Goal: Task Accomplishment & Management: Complete application form

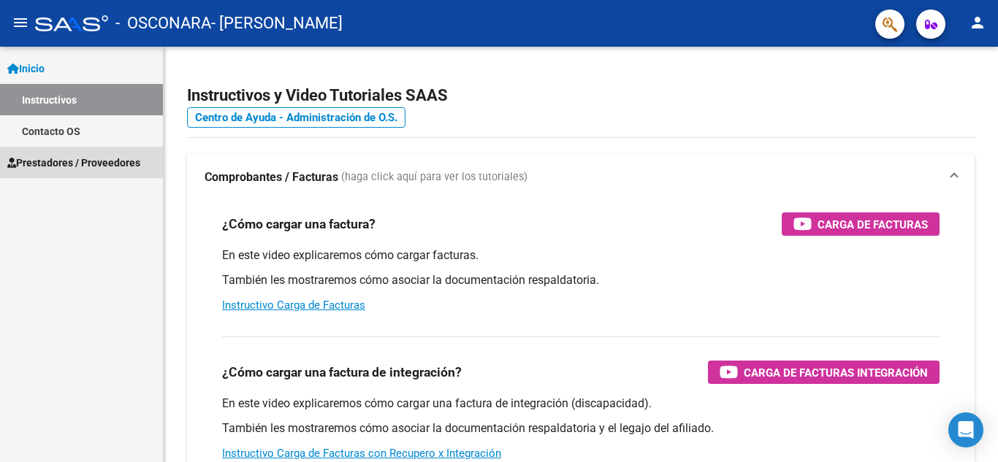
click at [85, 171] on link "Prestadores / Proveedores" at bounding box center [81, 162] width 163 height 31
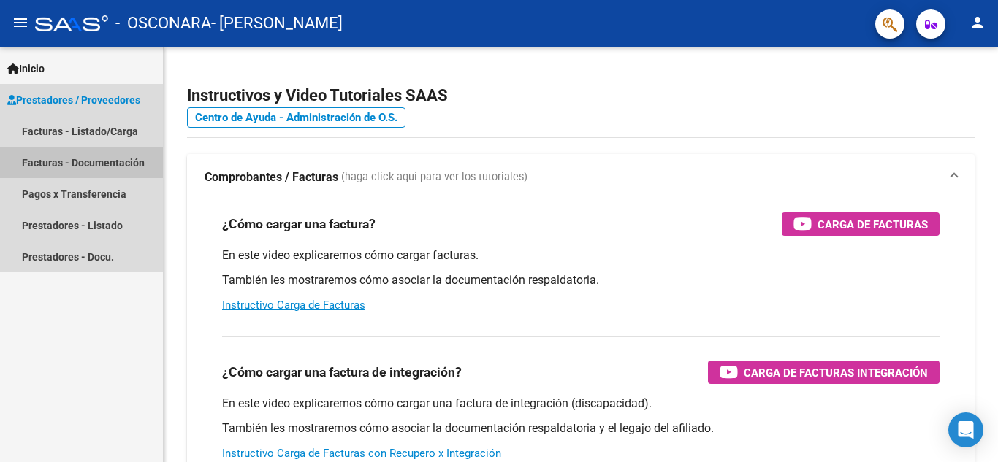
click at [78, 153] on link "Facturas - Documentación" at bounding box center [81, 162] width 163 height 31
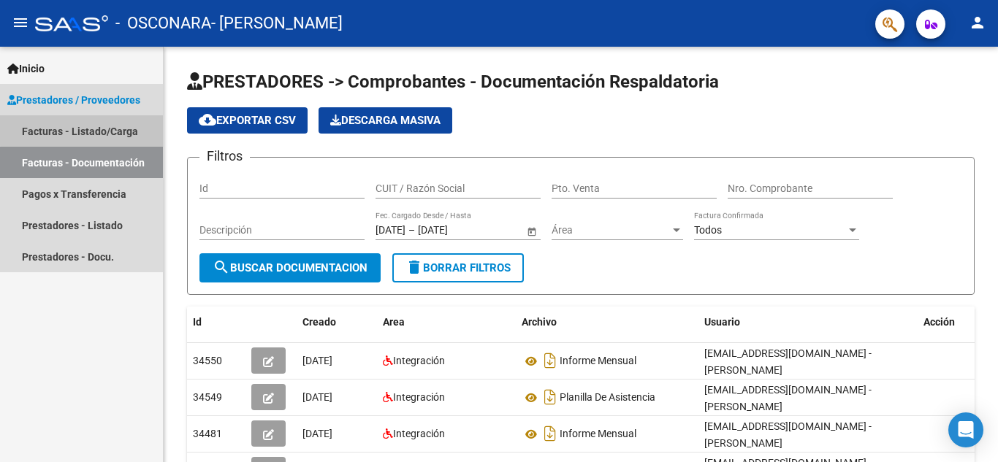
click at [101, 129] on link "Facturas - Listado/Carga" at bounding box center [81, 130] width 163 height 31
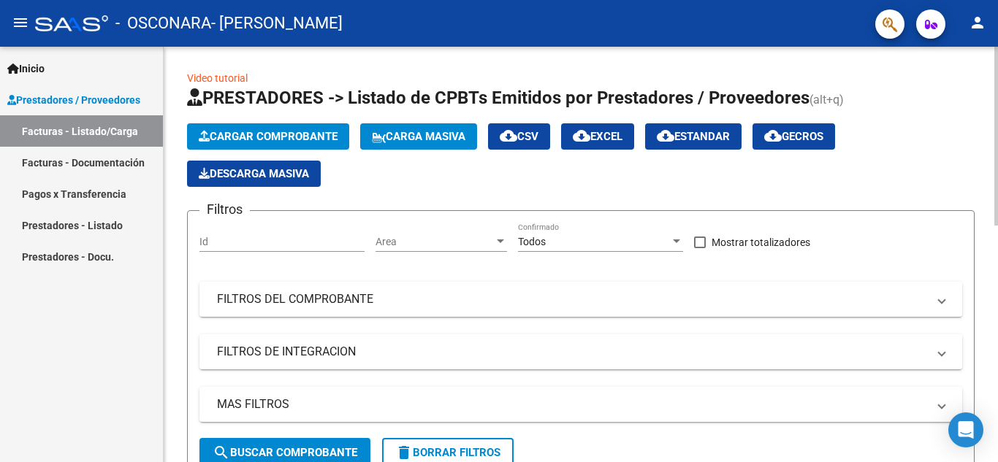
click at [245, 129] on button "Cargar Comprobante" at bounding box center [268, 136] width 162 height 26
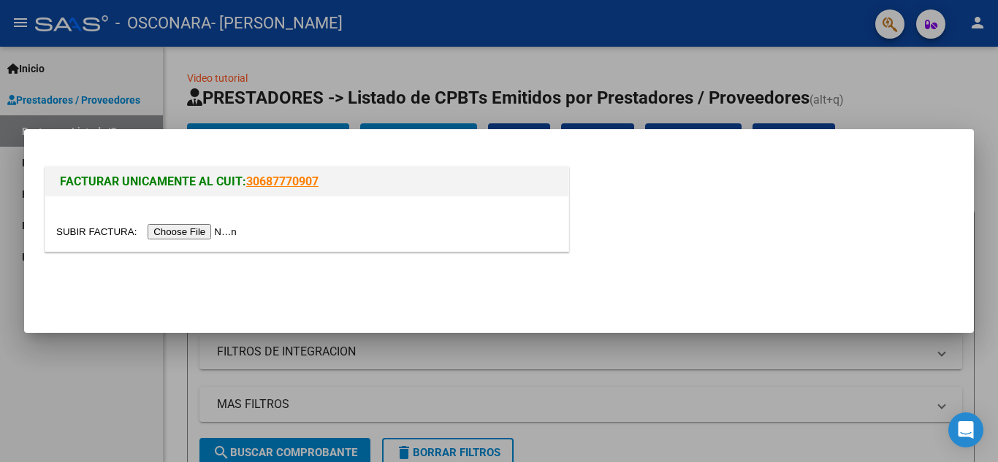
click at [221, 228] on input "file" at bounding box center [148, 231] width 185 height 15
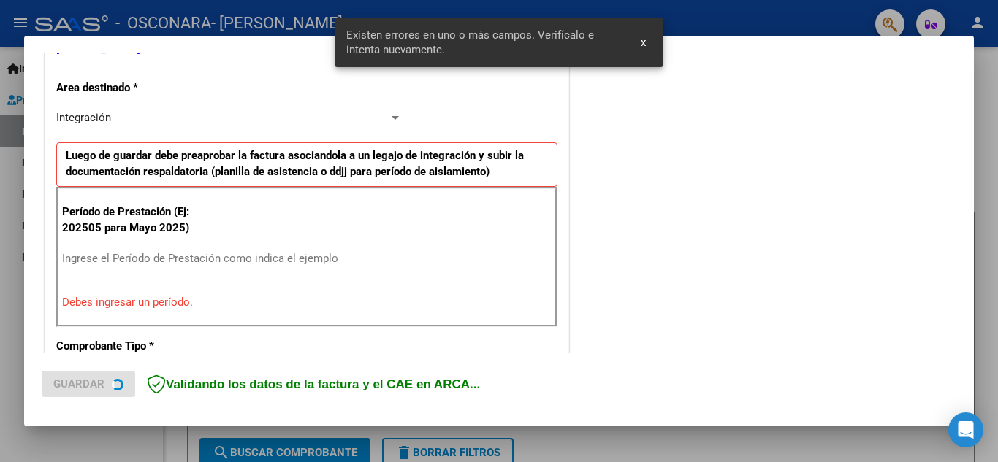
scroll to position [331, 0]
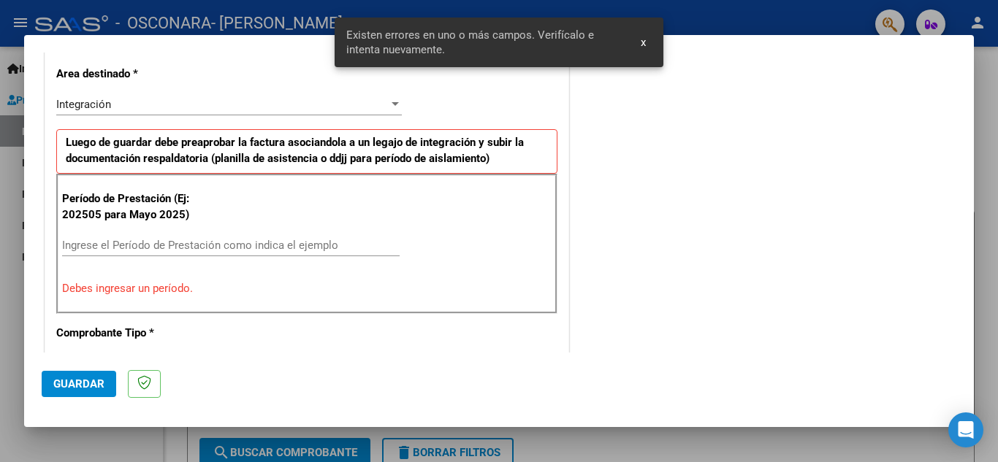
click at [245, 243] on input "Ingrese el Período de Prestación como indica el ejemplo" at bounding box center [231, 245] width 338 height 13
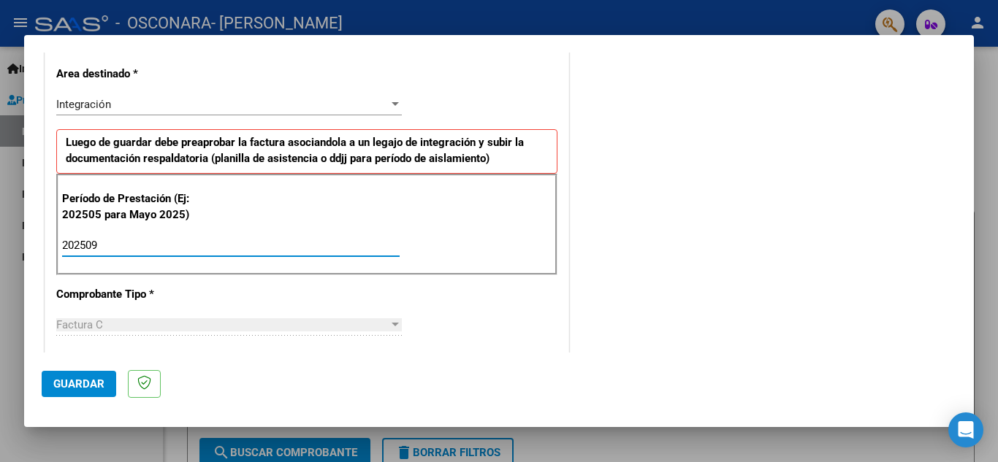
type input "202509"
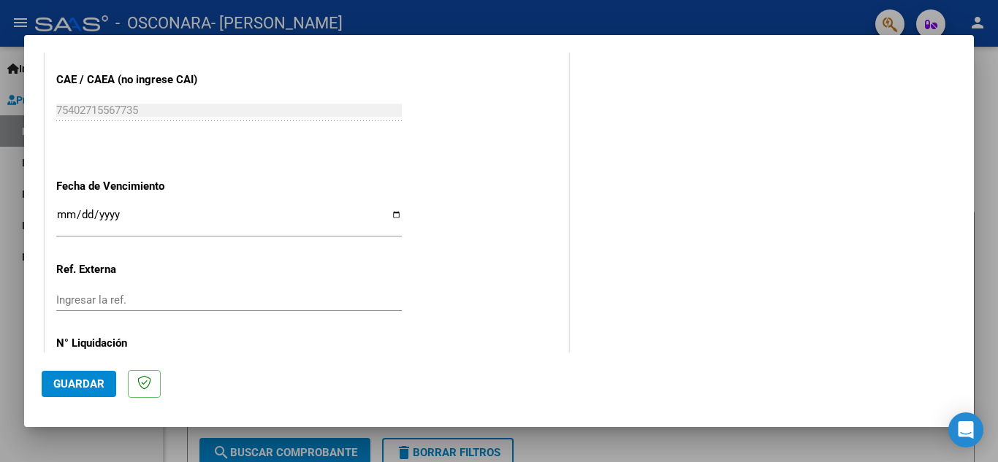
scroll to position [986, 0]
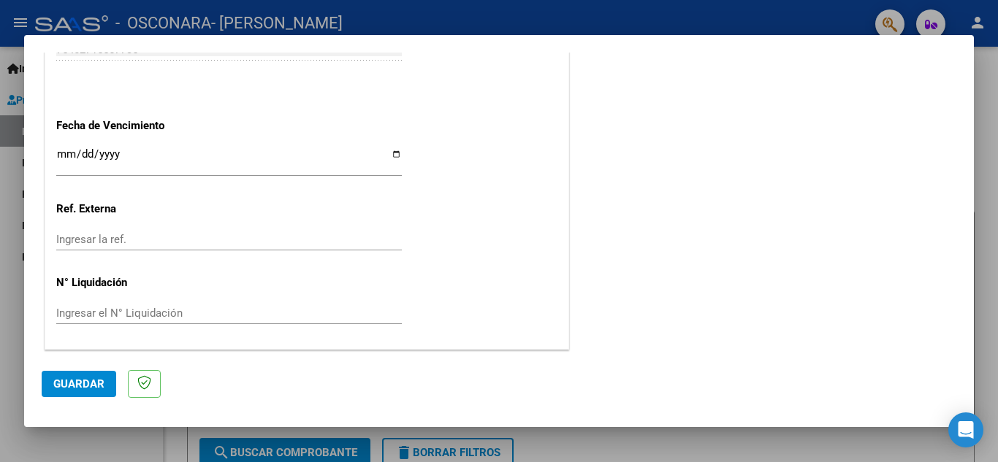
click at [79, 382] on span "Guardar" at bounding box center [78, 384] width 51 height 13
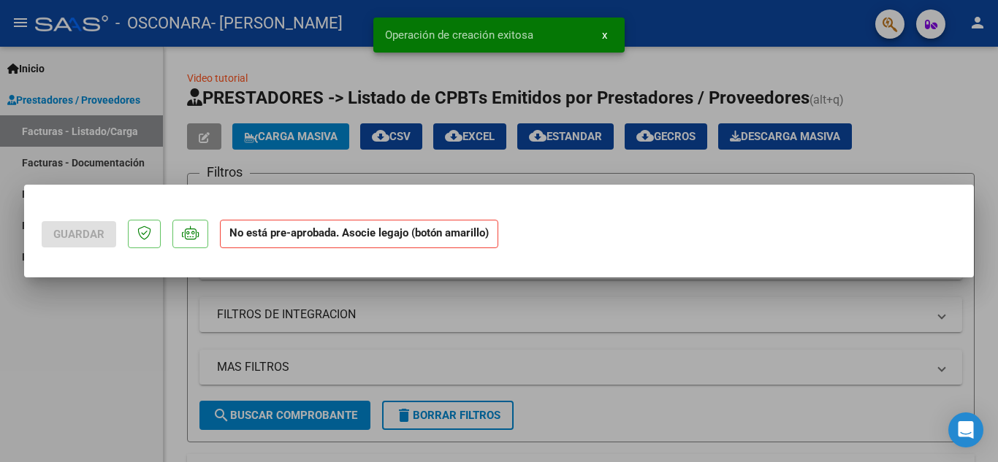
scroll to position [0, 0]
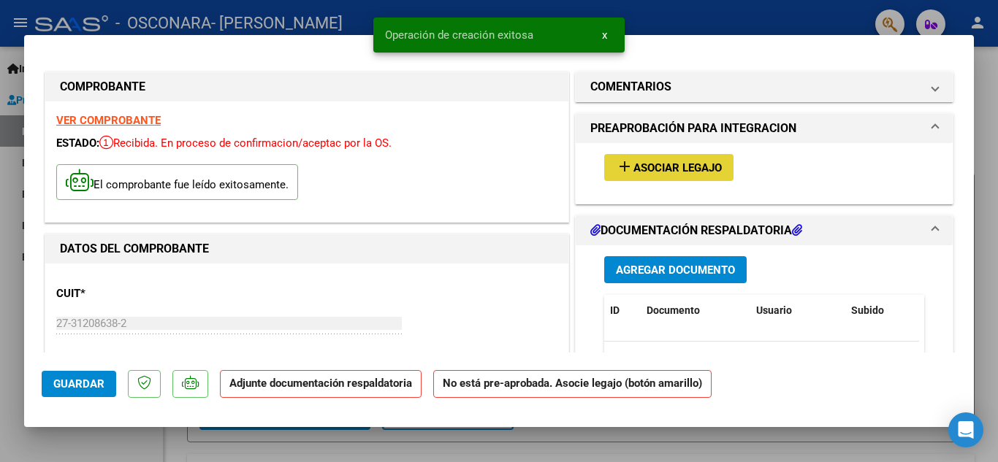
click at [683, 163] on span "Asociar Legajo" at bounding box center [677, 167] width 88 height 13
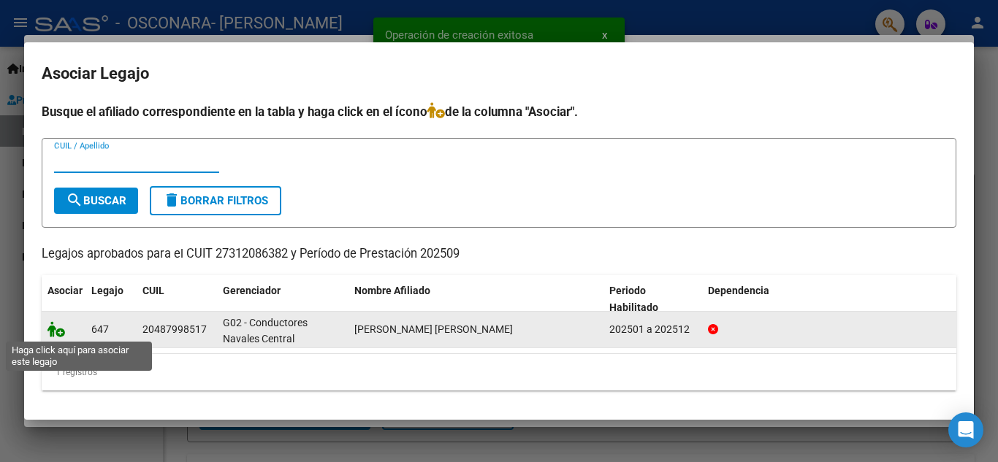
click at [61, 332] on icon at bounding box center [56, 329] width 18 height 16
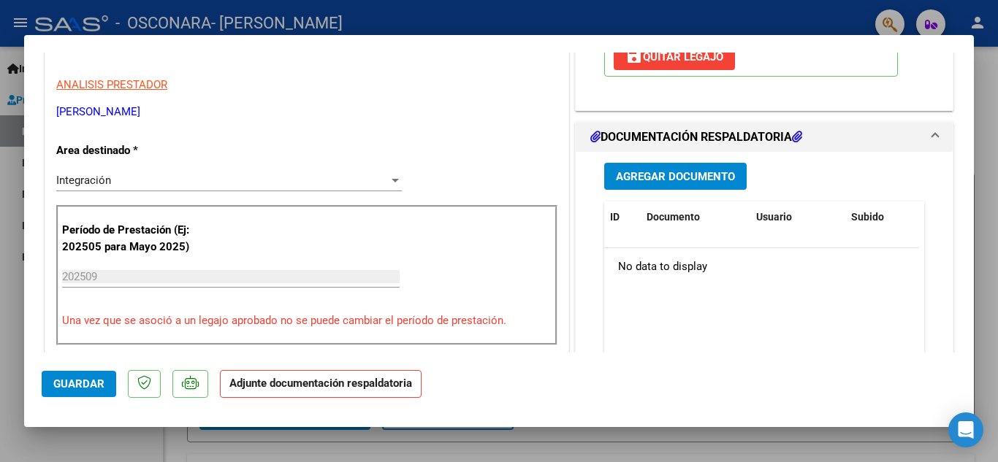
scroll to position [297, 0]
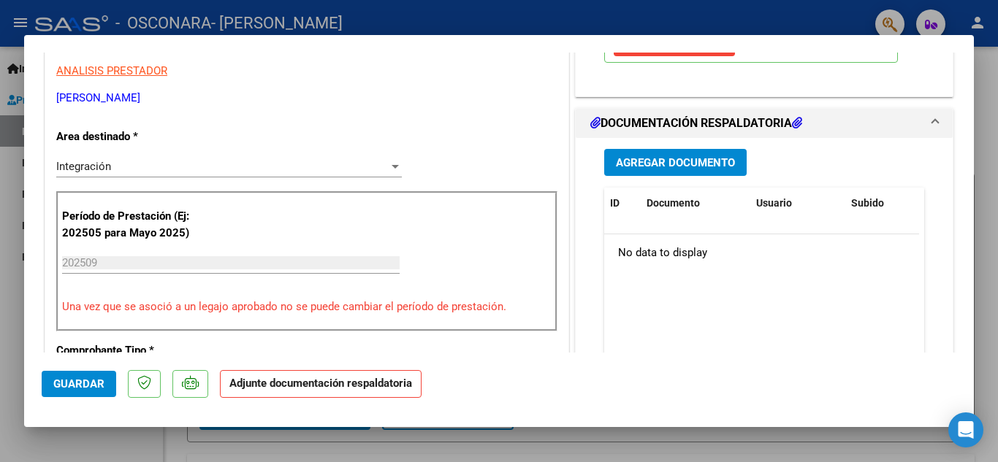
click at [641, 170] on button "Agregar Documento" at bounding box center [675, 162] width 142 height 27
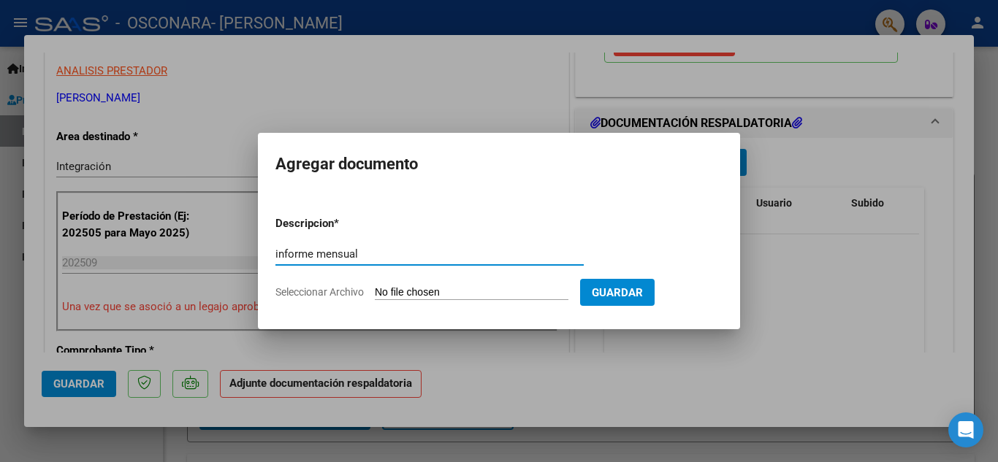
type input "informe mensual"
click at [467, 300] on input "Seleccionar Archivo" at bounding box center [472, 293] width 194 height 14
type input "C:\fakepath\informe mensual [DATE] [PERSON_NAME].pdf"
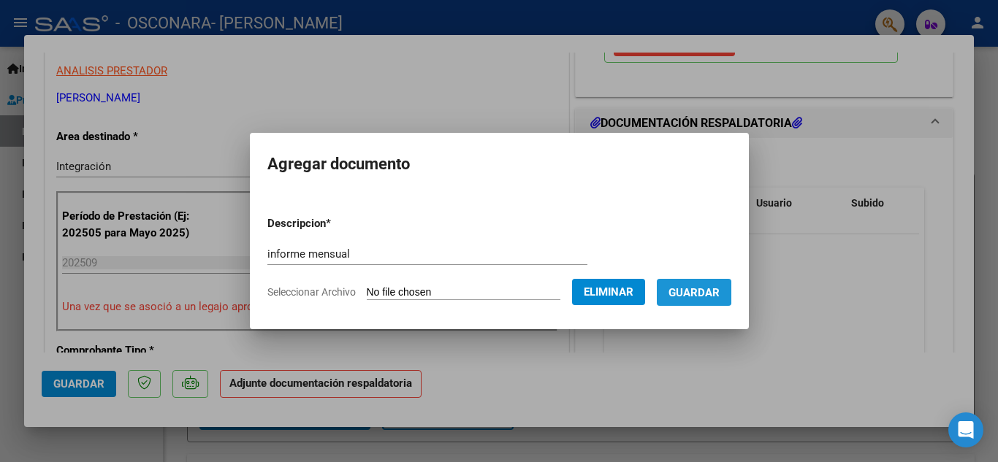
click at [697, 286] on span "Guardar" at bounding box center [693, 292] width 51 height 13
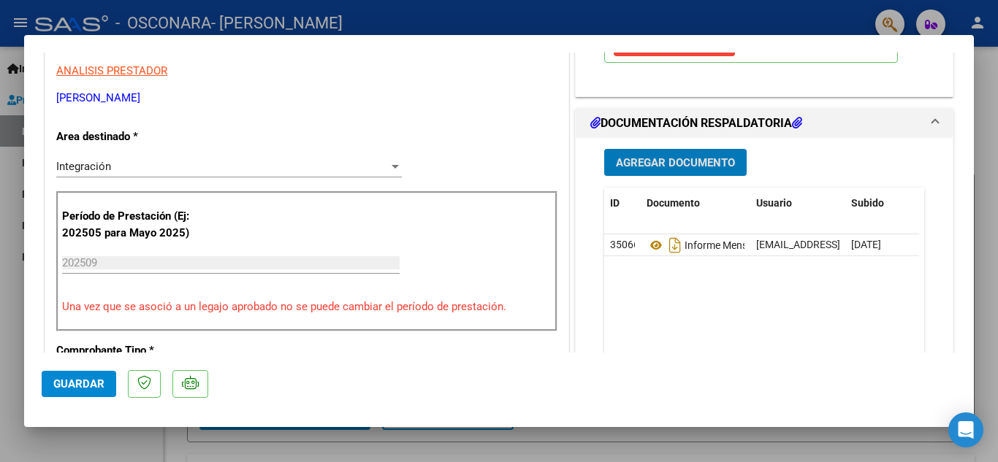
click at [639, 160] on span "Agregar Documento" at bounding box center [675, 162] width 119 height 13
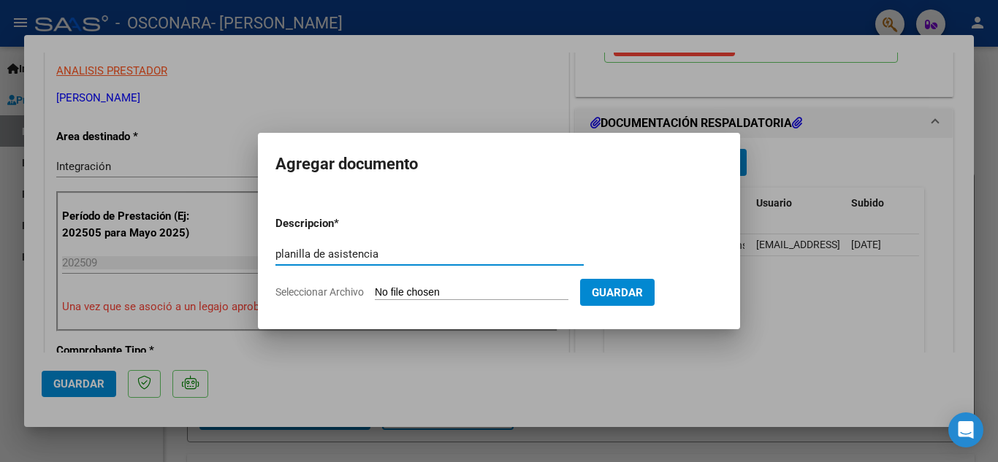
type input "planilla de asistencia"
click at [484, 294] on input "Seleccionar Archivo" at bounding box center [472, 293] width 194 height 14
type input "C:\fakepath\planilla de asistencia [DATE] [PERSON_NAME].pdf"
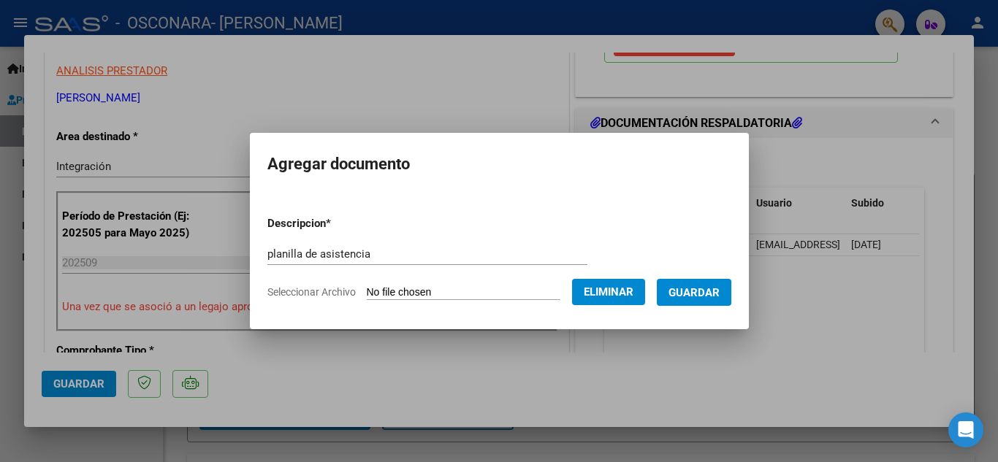
click at [717, 291] on span "Guardar" at bounding box center [693, 292] width 51 height 13
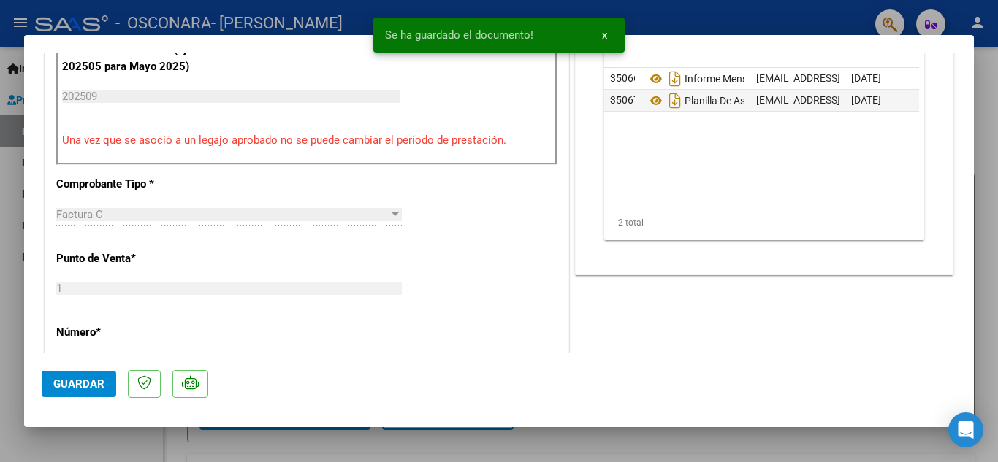
scroll to position [474, 0]
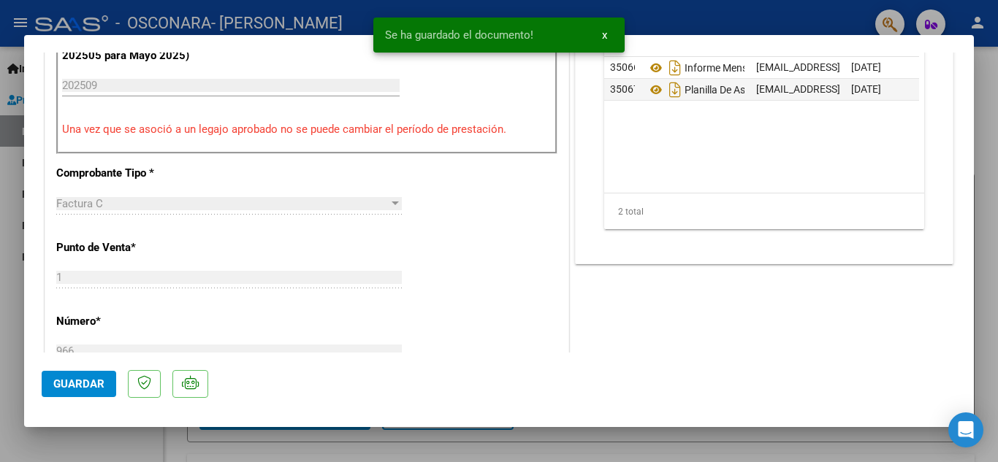
click at [83, 376] on button "Guardar" at bounding box center [79, 384] width 75 height 26
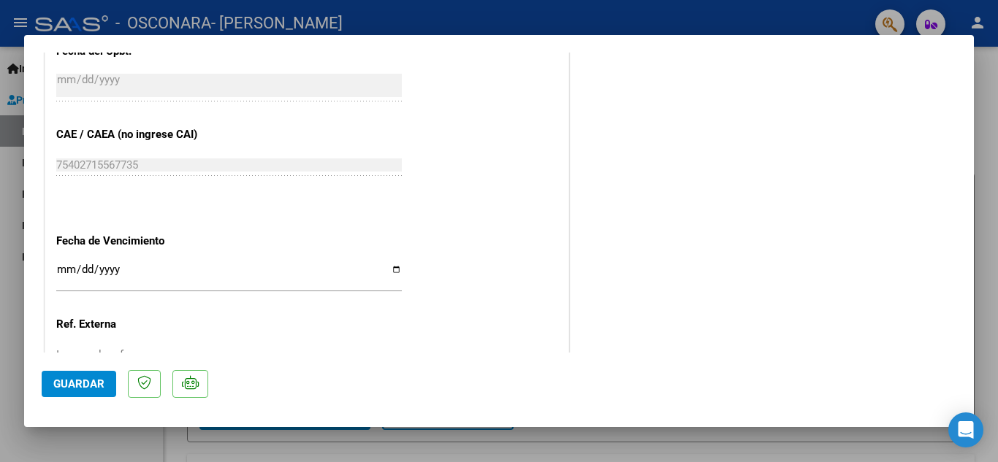
scroll to position [1007, 0]
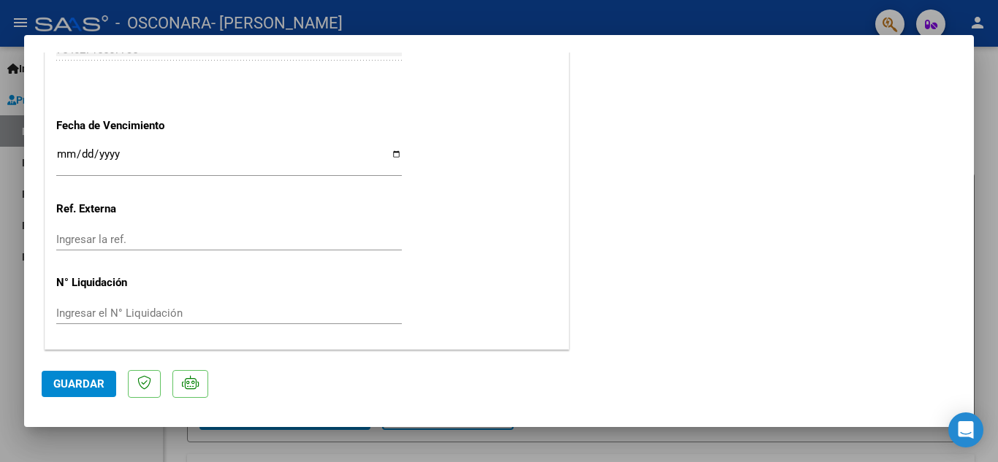
click at [87, 389] on span "Guardar" at bounding box center [78, 384] width 51 height 13
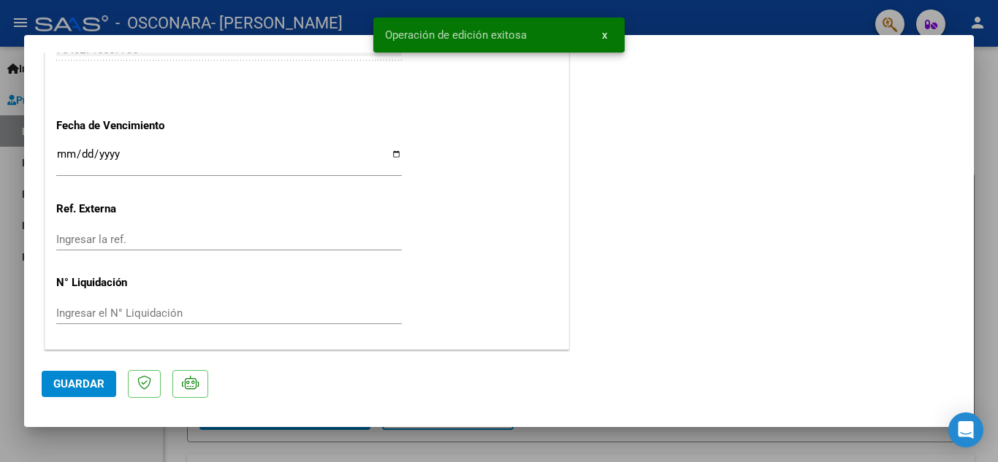
click at [606, 32] on span "x" at bounding box center [604, 34] width 5 height 13
